Goal: Task Accomplishment & Management: Use online tool/utility

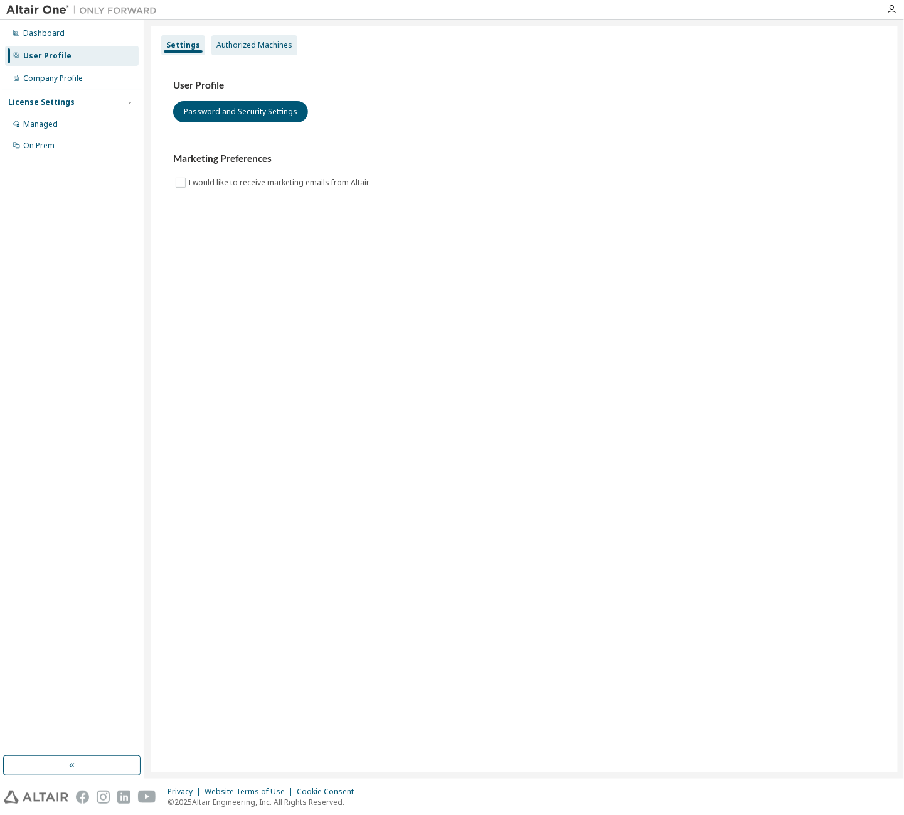
click at [227, 50] on div "Authorized Machines" at bounding box center [255, 45] width 76 height 10
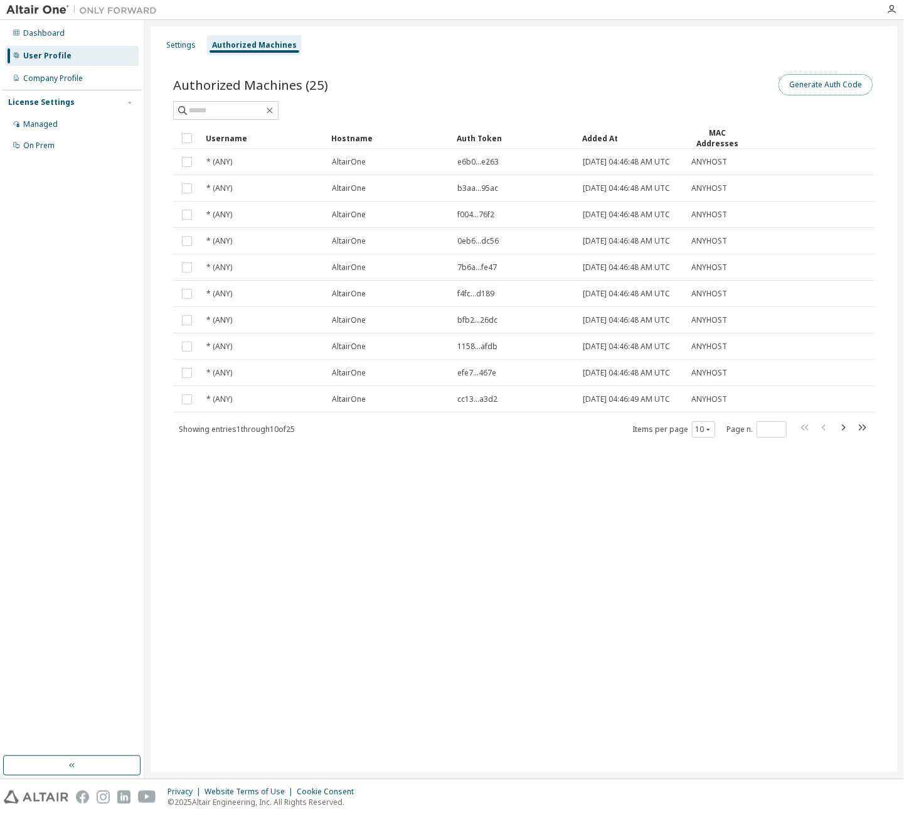
click at [810, 88] on button "Generate Auth Code" at bounding box center [826, 84] width 94 height 21
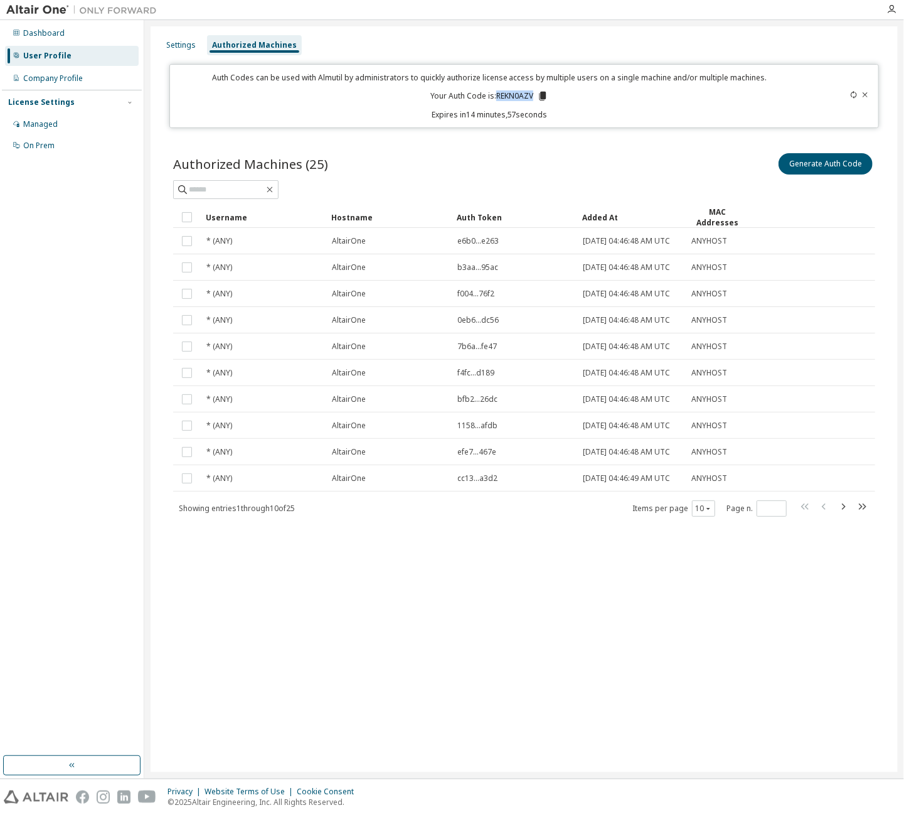
drag, startPoint x: 497, startPoint y: 96, endPoint x: 535, endPoint y: 97, distance: 37.7
click at [535, 97] on p "Your Auth Code is: REKN0AZV" at bounding box center [489, 95] width 118 height 11
copy p "REKN0AZV"
click at [845, 510] on icon "button" at bounding box center [844, 506] width 4 height 6
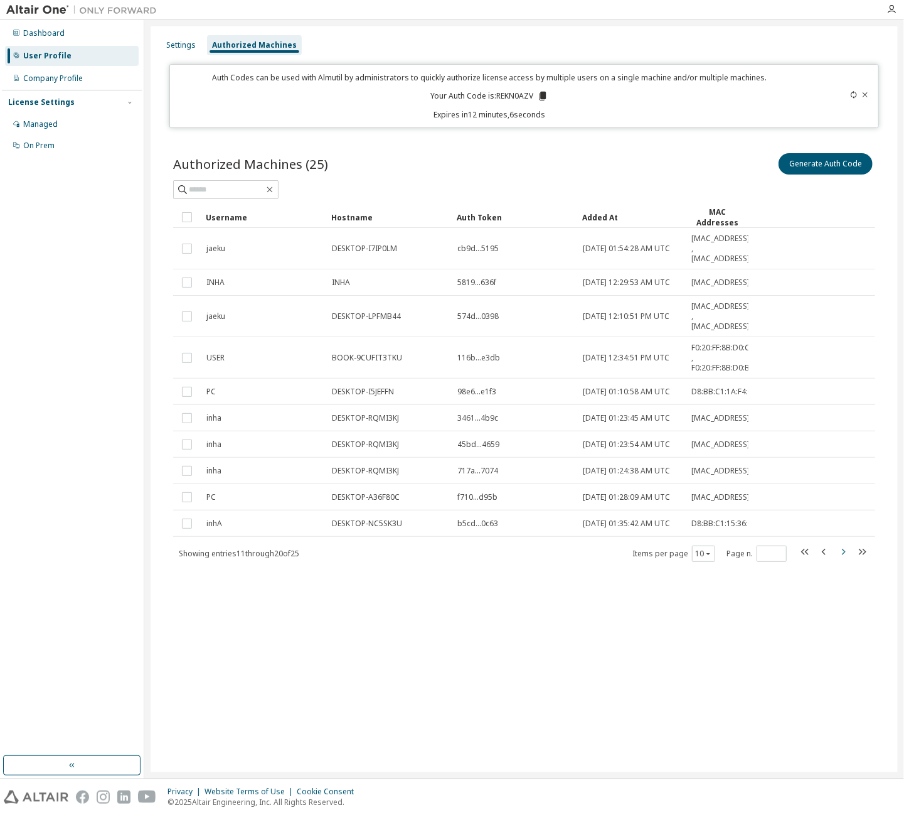
click at [845, 559] on icon "button" at bounding box center [843, 551] width 15 height 15
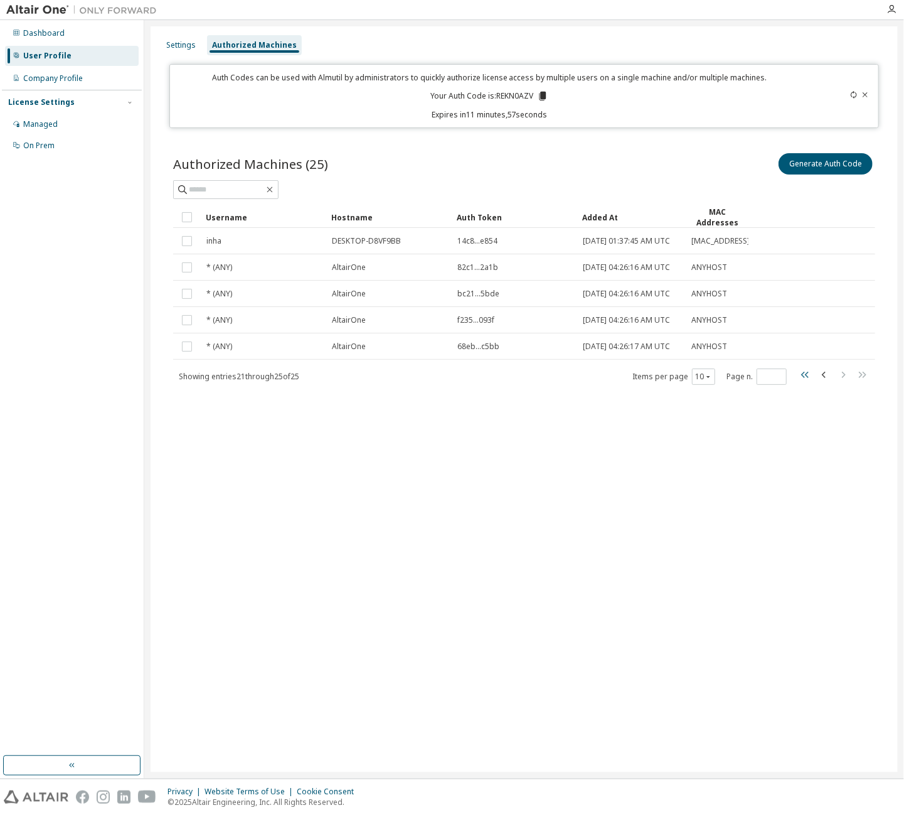
click at [806, 382] on icon "button" at bounding box center [805, 374] width 15 height 15
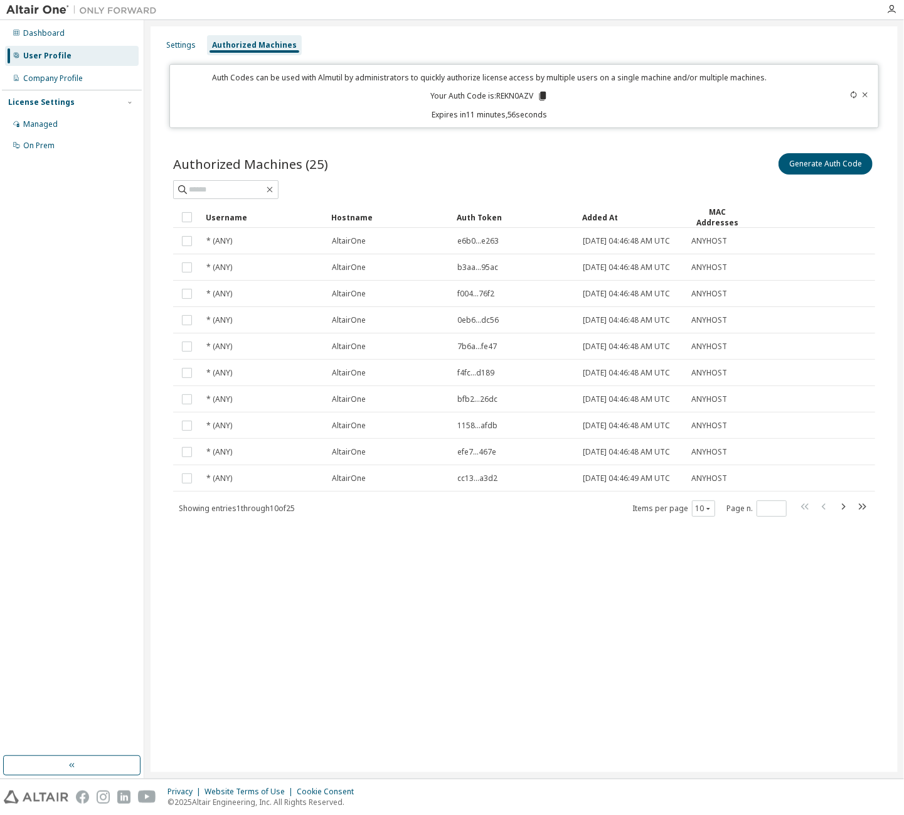
click at [465, 550] on div "Authorized Machines (25) Generate Auth Code Clear Load Save Save As Field Opera…" at bounding box center [524, 343] width 732 height 414
click at [163, 243] on div "Authorized Machines (25) Generate Auth Code Clear Load Save Save As Field Opera…" at bounding box center [524, 343] width 732 height 414
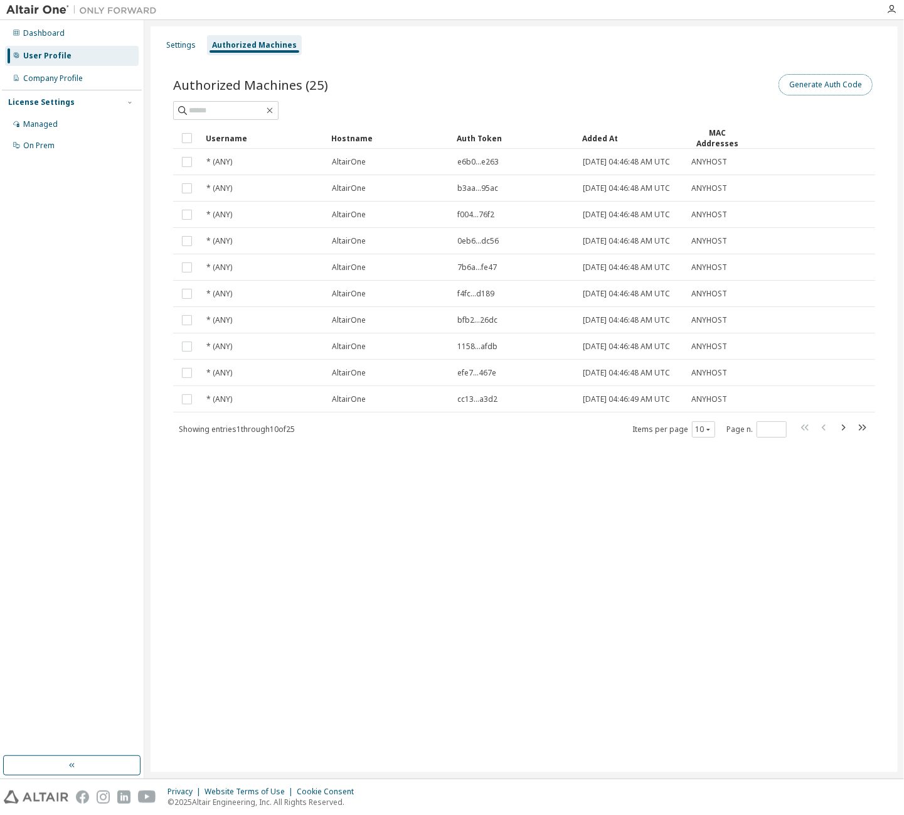
click at [811, 86] on button "Generate Auth Code" at bounding box center [826, 84] width 94 height 21
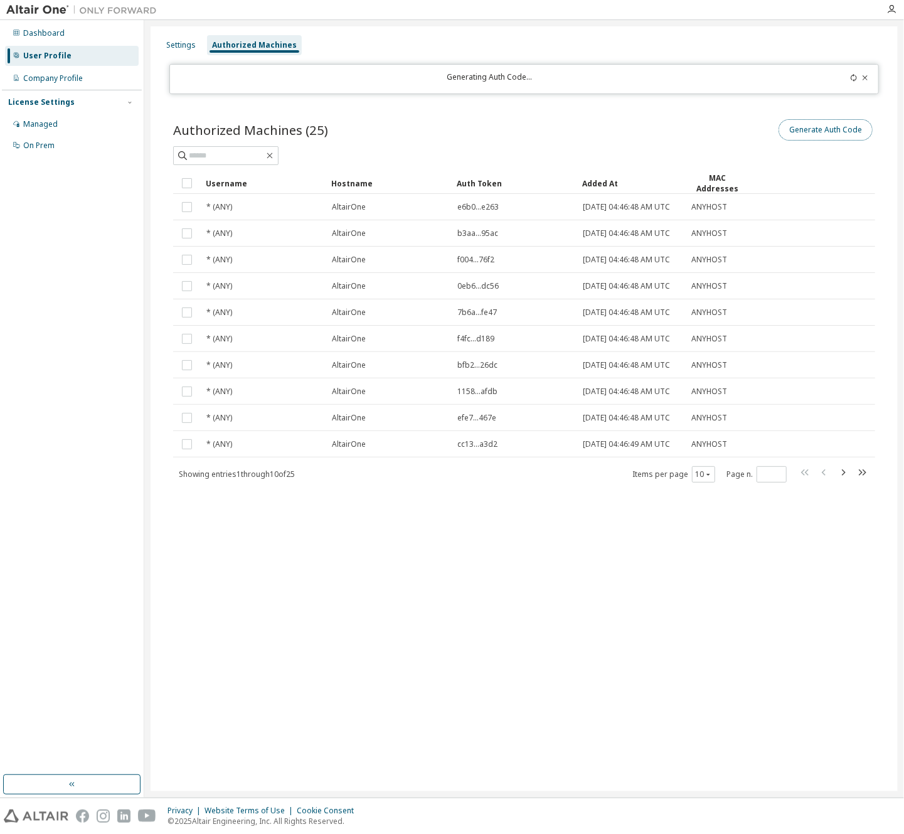
click at [825, 130] on button "Generate Auth Code" at bounding box center [826, 129] width 94 height 21
click at [846, 480] on icon "button" at bounding box center [843, 472] width 15 height 15
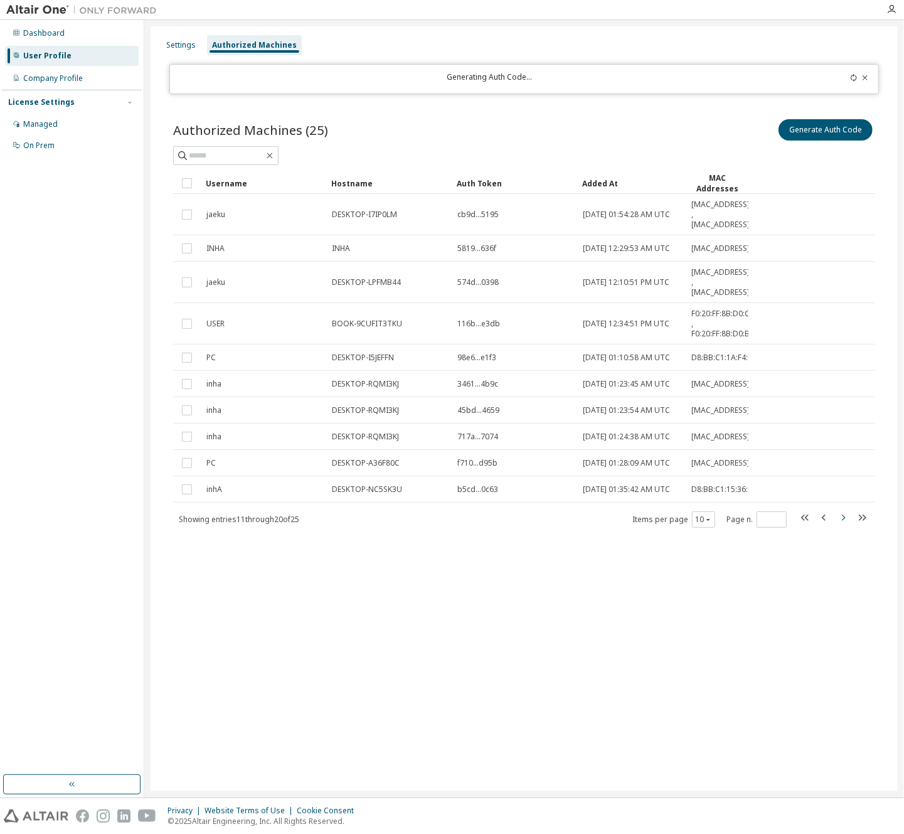
click at [845, 521] on icon "button" at bounding box center [844, 518] width 4 height 6
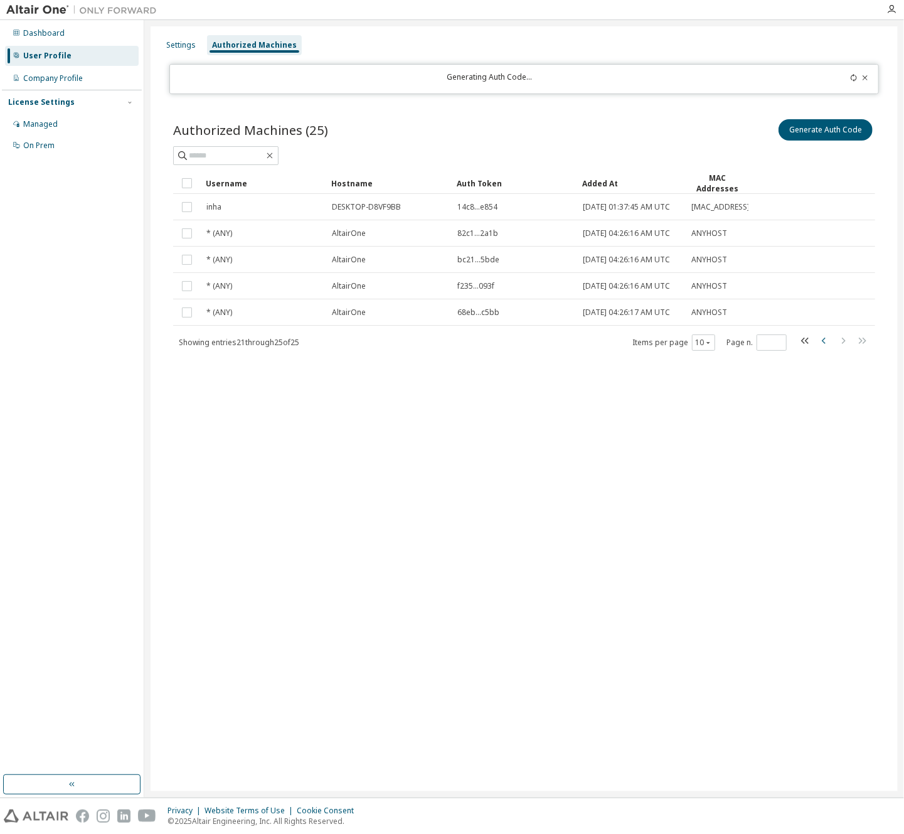
click at [822, 348] on icon "button" at bounding box center [824, 340] width 15 height 15
type input "*"
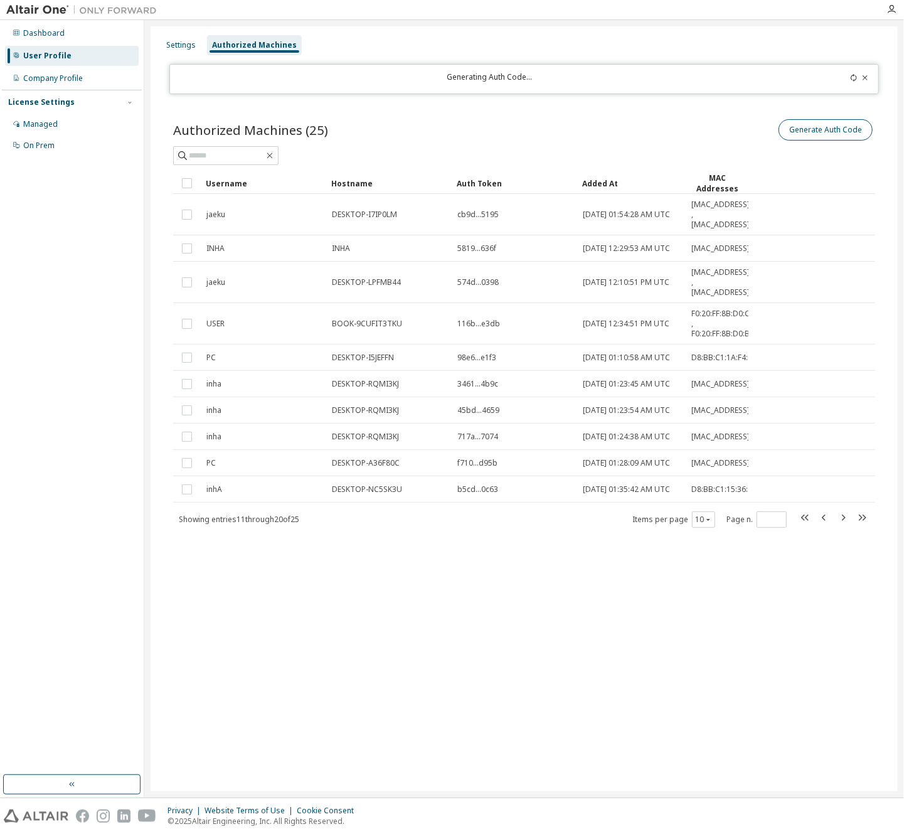
click at [866, 77] on icon at bounding box center [865, 77] width 5 height 4
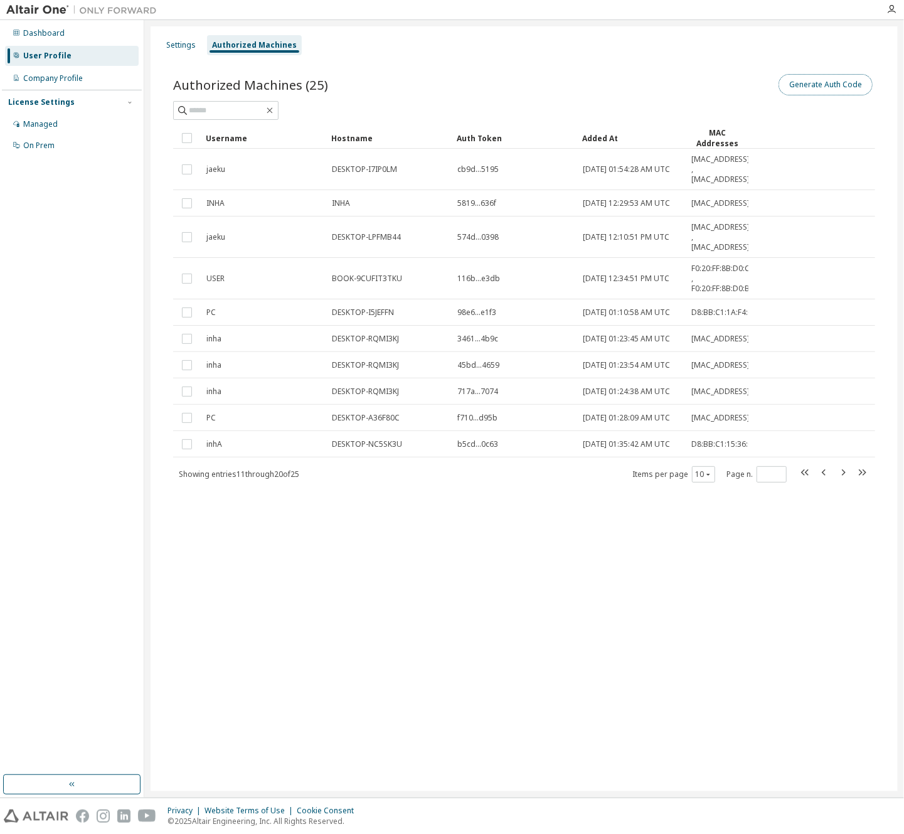
click at [818, 81] on button "Generate Auth Code" at bounding box center [826, 84] width 94 height 21
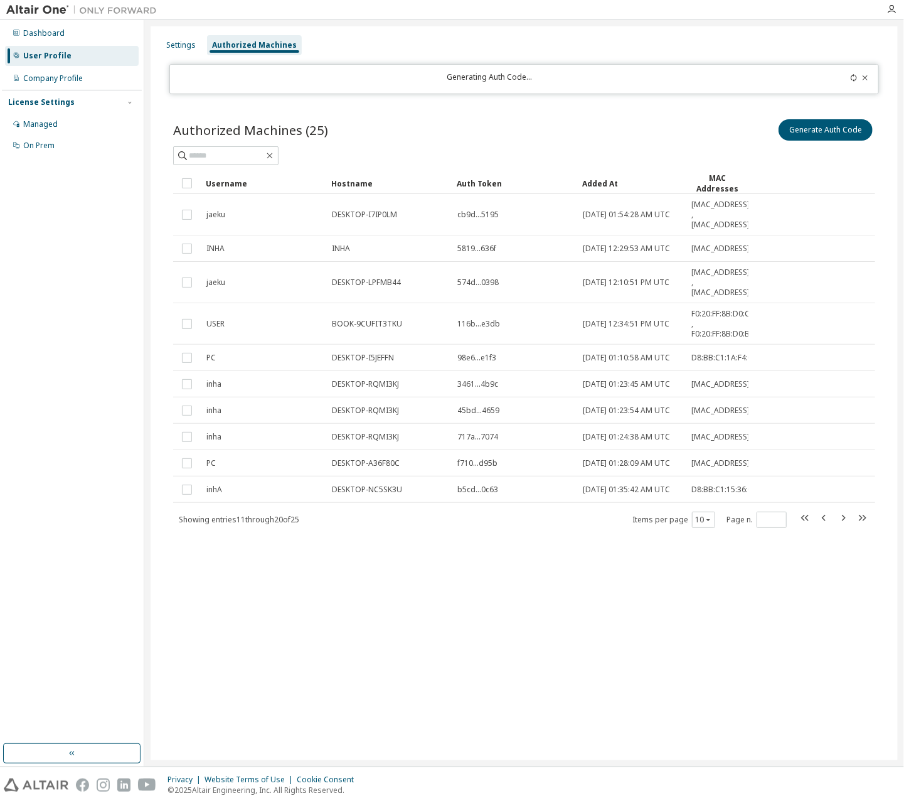
click at [464, 77] on div "Generating Auth Code..." at bounding box center [490, 79] width 624 height 14
click at [425, 130] on div "Authorized Machines (25) Generate Auth Code" at bounding box center [524, 130] width 702 height 26
click at [178, 46] on div "Settings" at bounding box center [180, 45] width 29 height 10
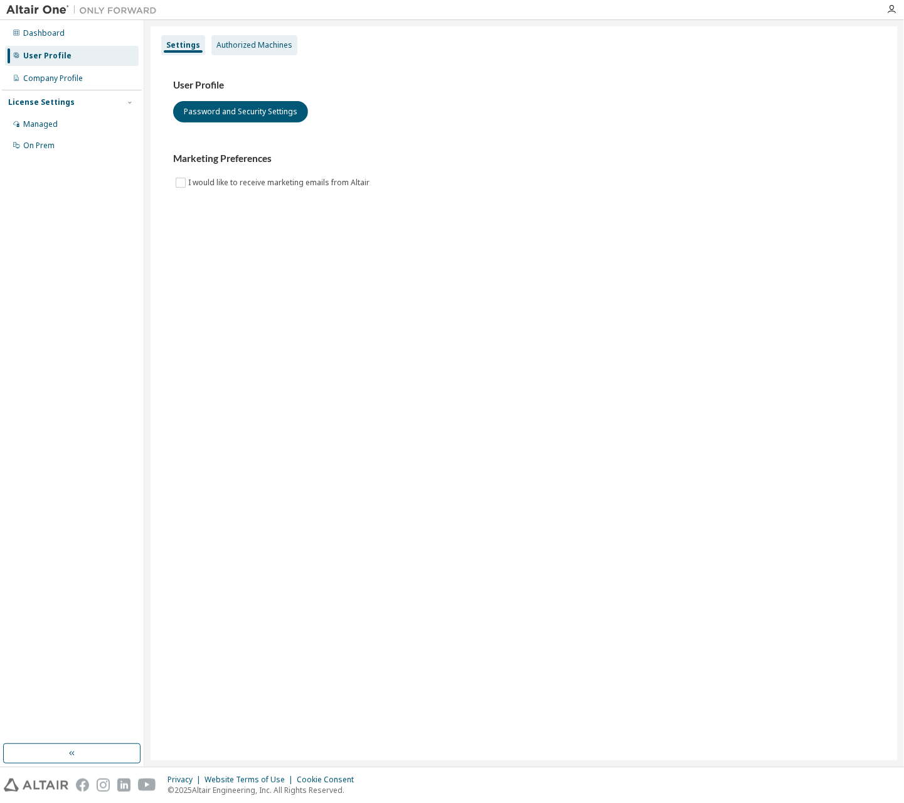
click at [255, 44] on div "Authorized Machines" at bounding box center [255, 45] width 76 height 10
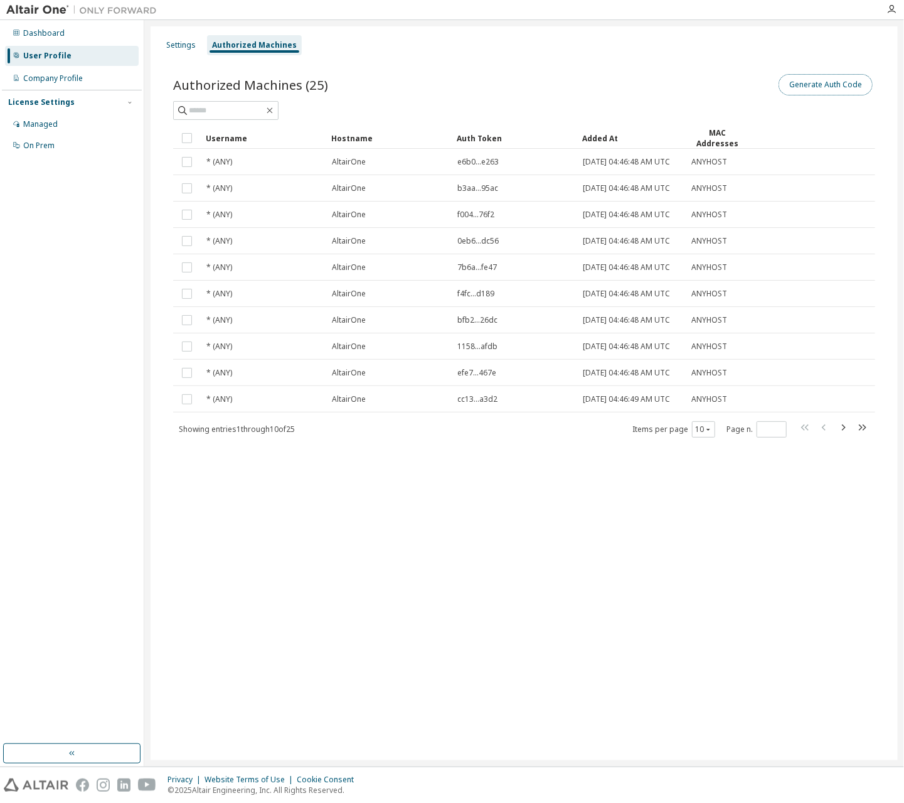
click at [809, 78] on button "Generate Auth Code" at bounding box center [826, 84] width 94 height 21
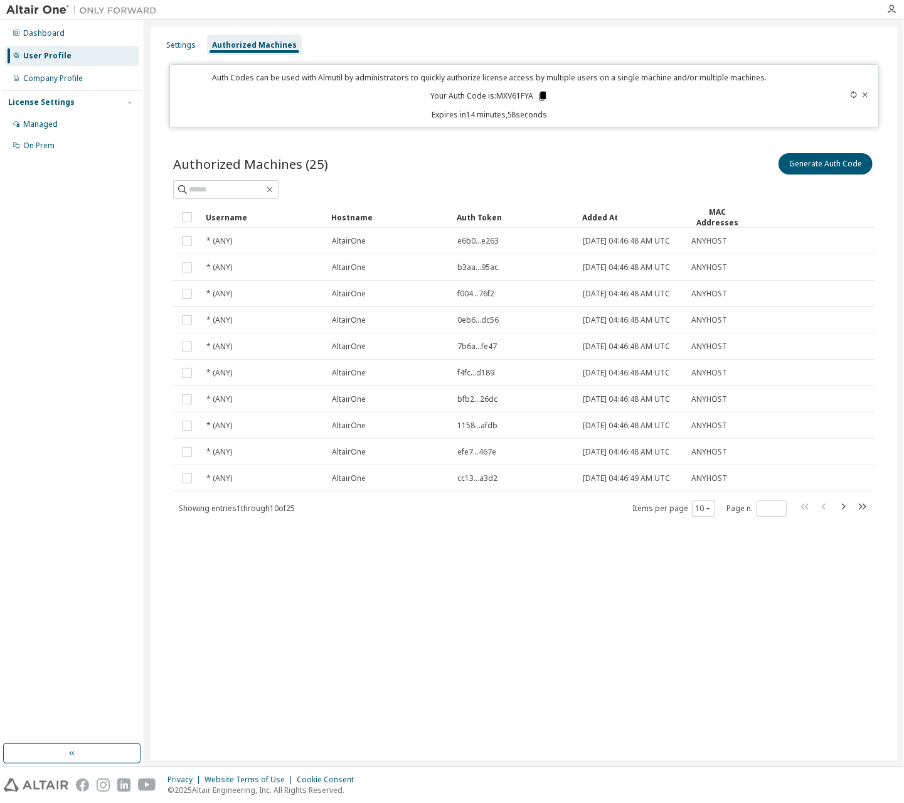
click at [542, 96] on icon at bounding box center [543, 96] width 7 height 9
